Goal: Check status: Check status

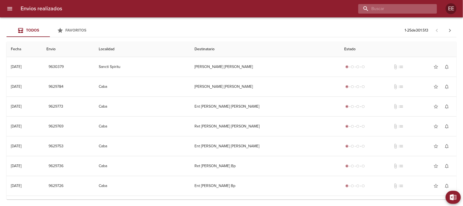
click at [393, 11] on input "buscar" at bounding box center [392, 8] width 69 height 9
paste input "[PERSON_NAME]"
type input "[PERSON_NAME]"
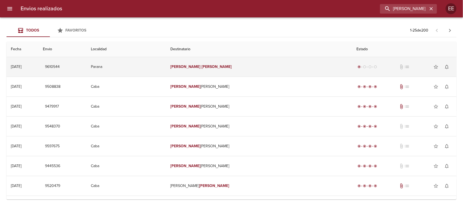
click at [283, 74] on td "[PERSON_NAME]" at bounding box center [259, 67] width 186 height 20
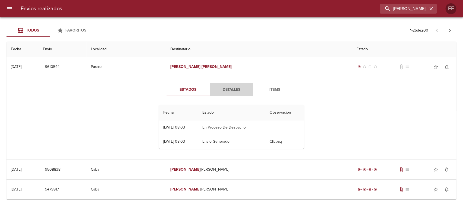
click at [238, 89] on span "Detalles" at bounding box center [231, 89] width 37 height 7
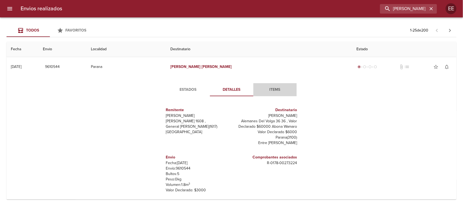
click at [264, 89] on span "Items" at bounding box center [275, 89] width 37 height 7
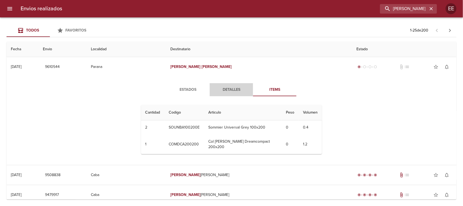
click at [227, 87] on span "Detalles" at bounding box center [231, 89] width 37 height 7
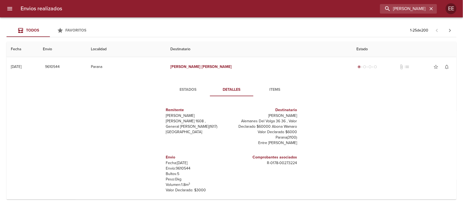
click at [182, 90] on span "Estados" at bounding box center [188, 89] width 37 height 7
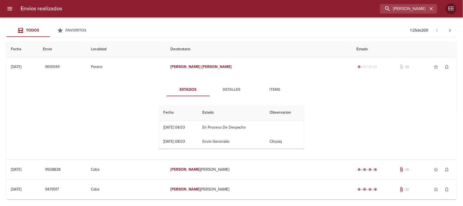
click at [280, 94] on button "Items" at bounding box center [274, 89] width 43 height 13
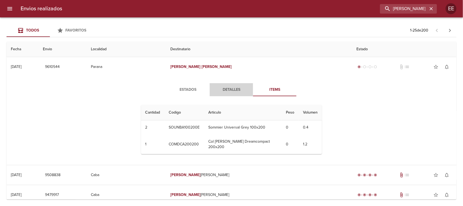
click at [223, 90] on span "Detalles" at bounding box center [231, 89] width 37 height 7
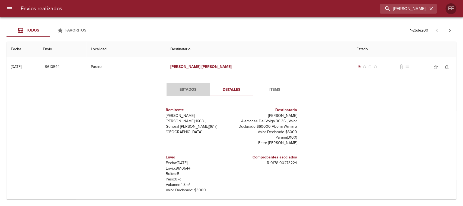
click at [183, 86] on span "Estados" at bounding box center [188, 89] width 37 height 7
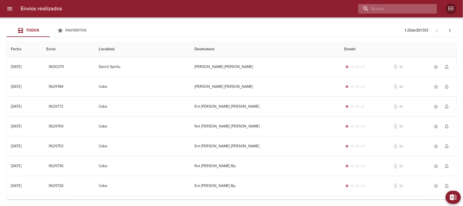
click at [413, 10] on input "buscar" at bounding box center [392, 8] width 69 height 9
paste input "[PERSON_NAME]"
type input "[PERSON_NAME]"
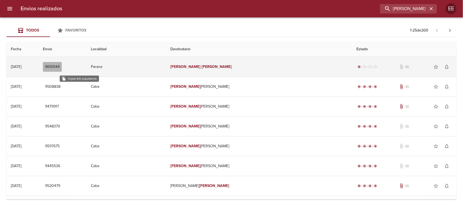
click at [60, 68] on span "9610544" at bounding box center [52, 67] width 15 height 7
